Goal: Task Accomplishment & Management: Complete application form

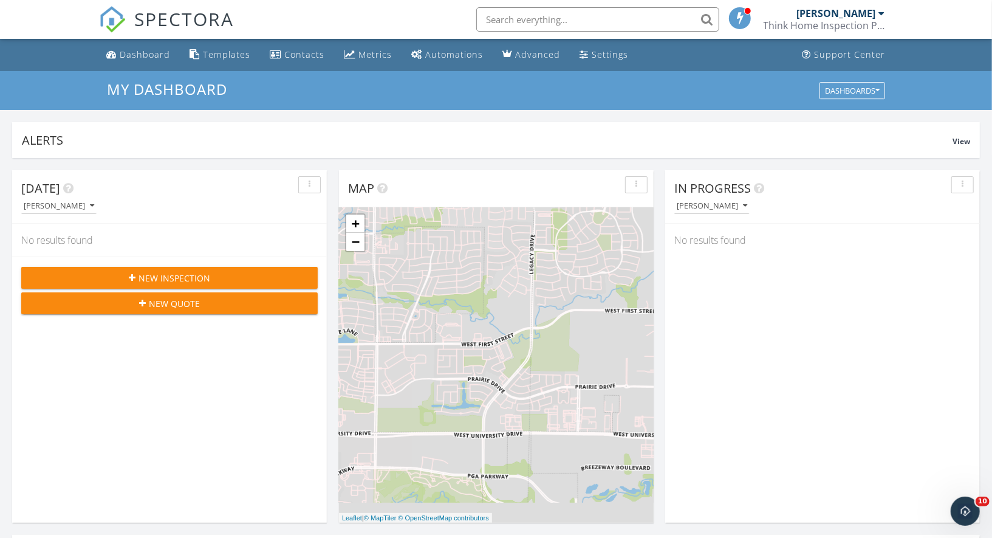
click at [208, 282] on span "New Inspection" at bounding box center [175, 278] width 72 height 13
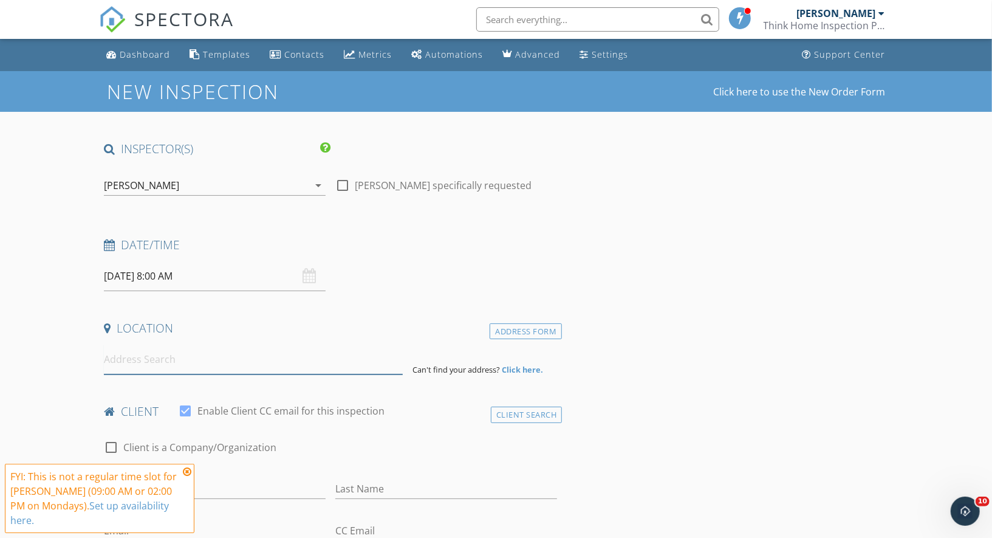
click at [194, 361] on input at bounding box center [253, 359] width 299 height 30
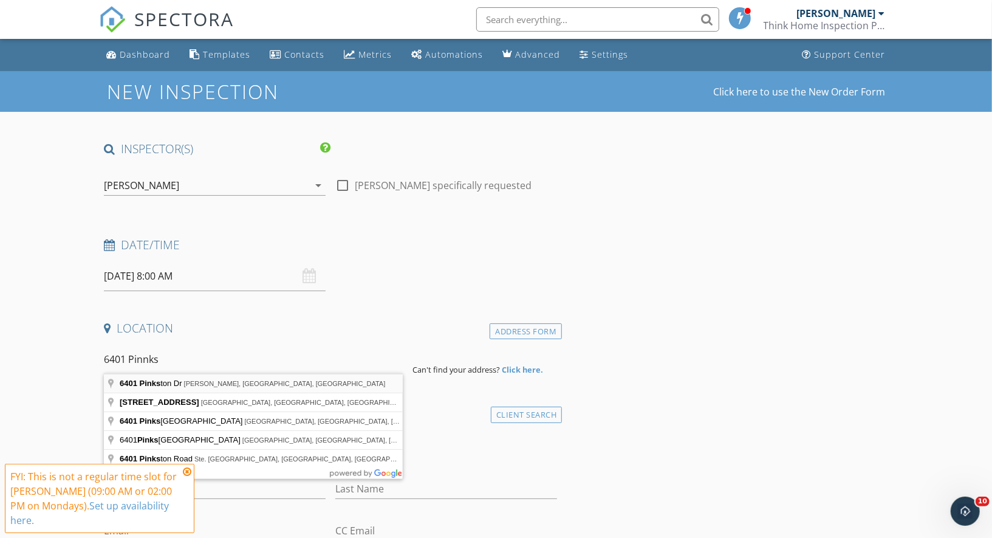
type input "[STREET_ADDRESS][PERSON_NAME][PERSON_NAME]"
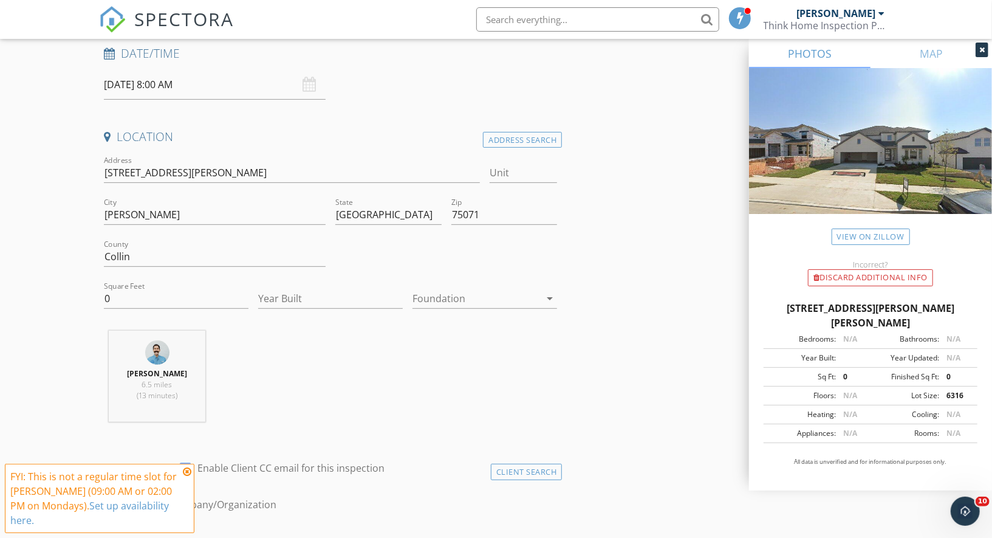
scroll to position [193, 0]
click at [145, 303] on input "0" at bounding box center [176, 297] width 145 height 20
type input "2560"
click at [298, 295] on input "Year Built" at bounding box center [330, 297] width 145 height 20
type input "2024"
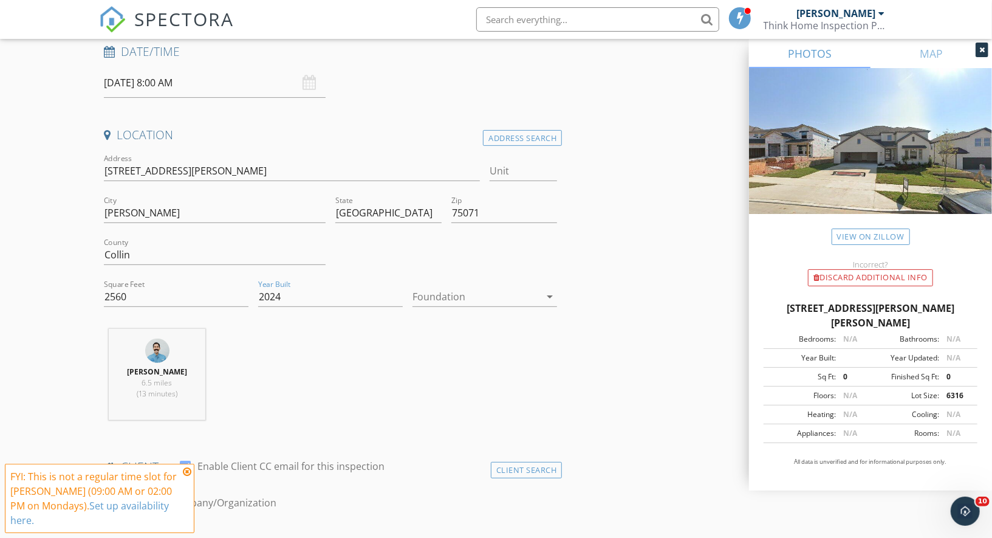
click at [442, 295] on div at bounding box center [476, 296] width 128 height 19
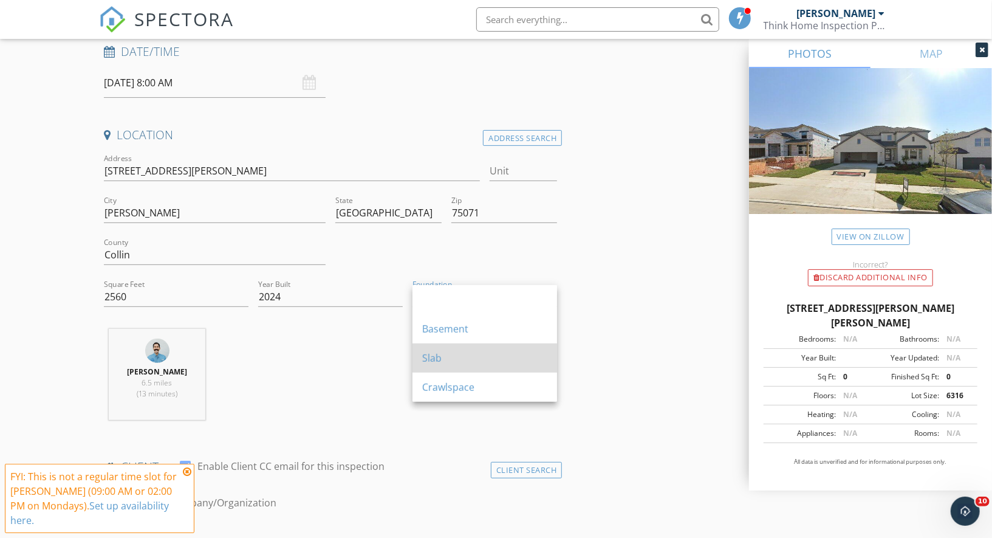
click at [439, 355] on div "Slab" at bounding box center [484, 358] width 125 height 15
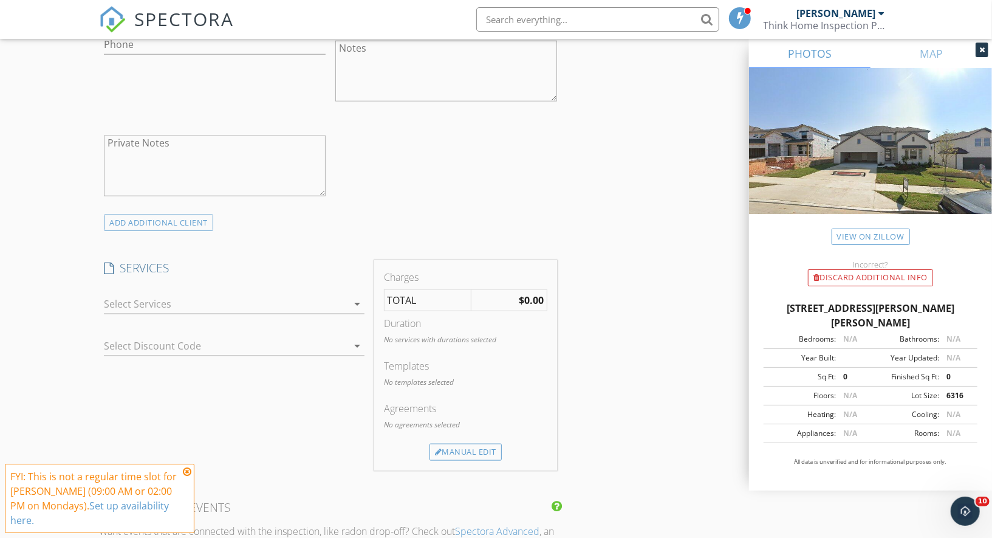
scroll to position [809, 0]
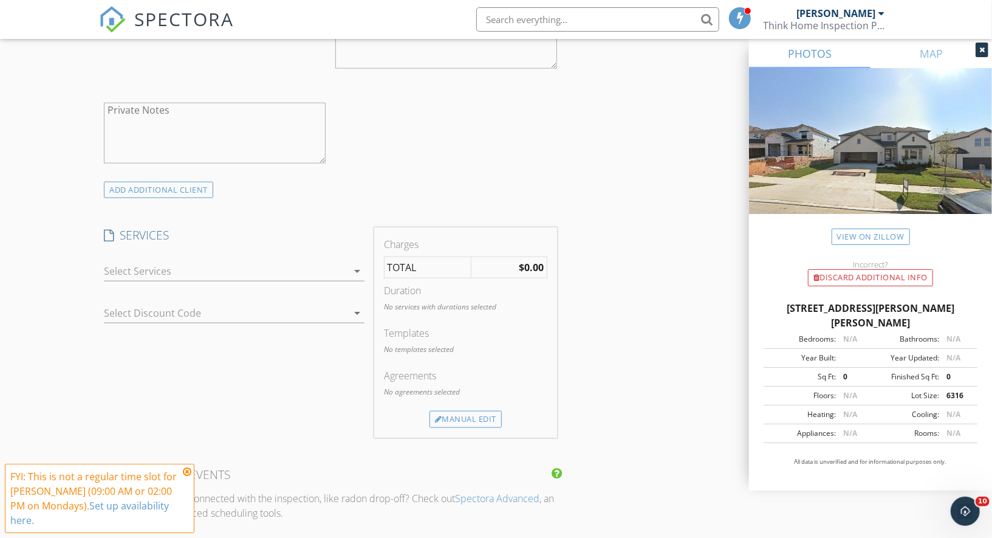
click at [169, 266] on div at bounding box center [226, 270] width 244 height 19
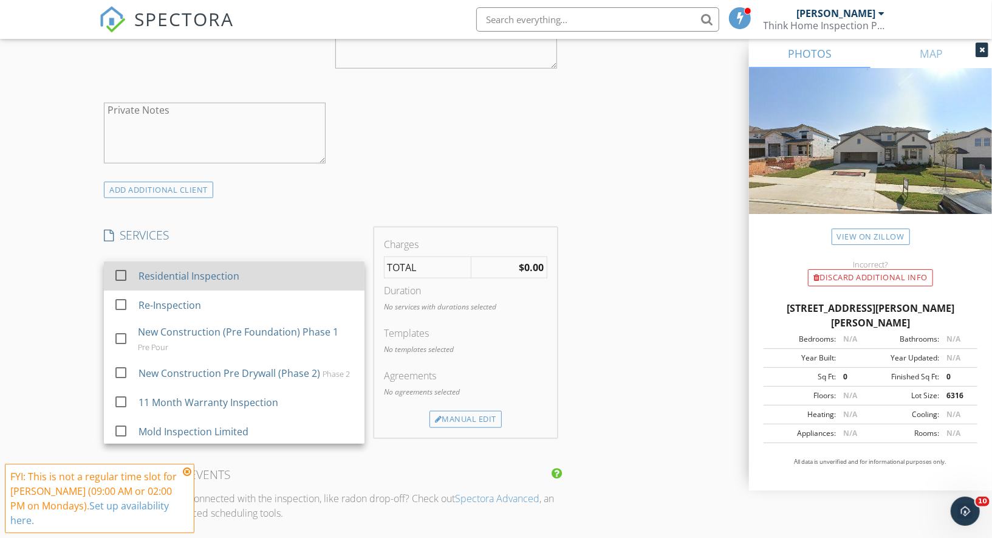
click at [124, 274] on div at bounding box center [121, 275] width 21 height 21
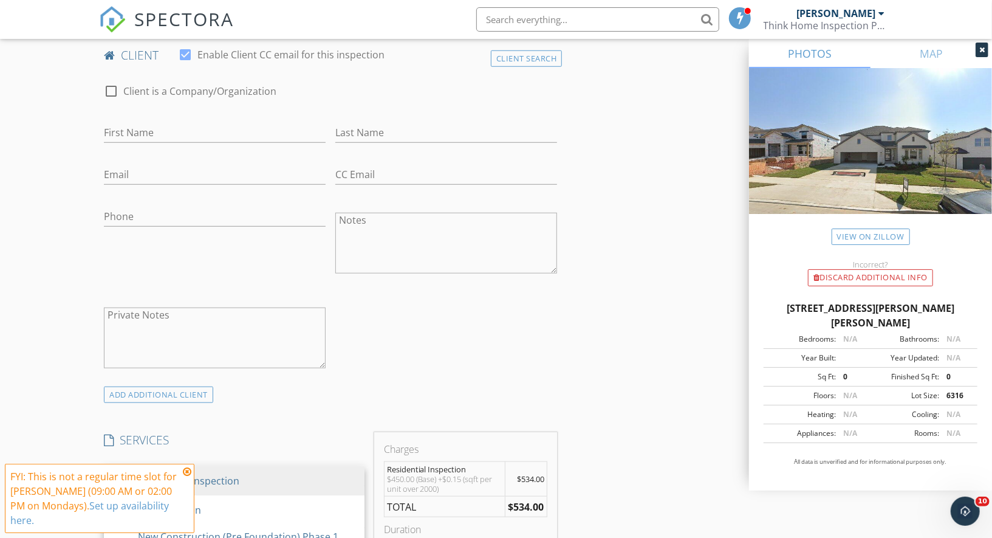
scroll to position [611, 0]
